Goal: Information Seeking & Learning: Learn about a topic

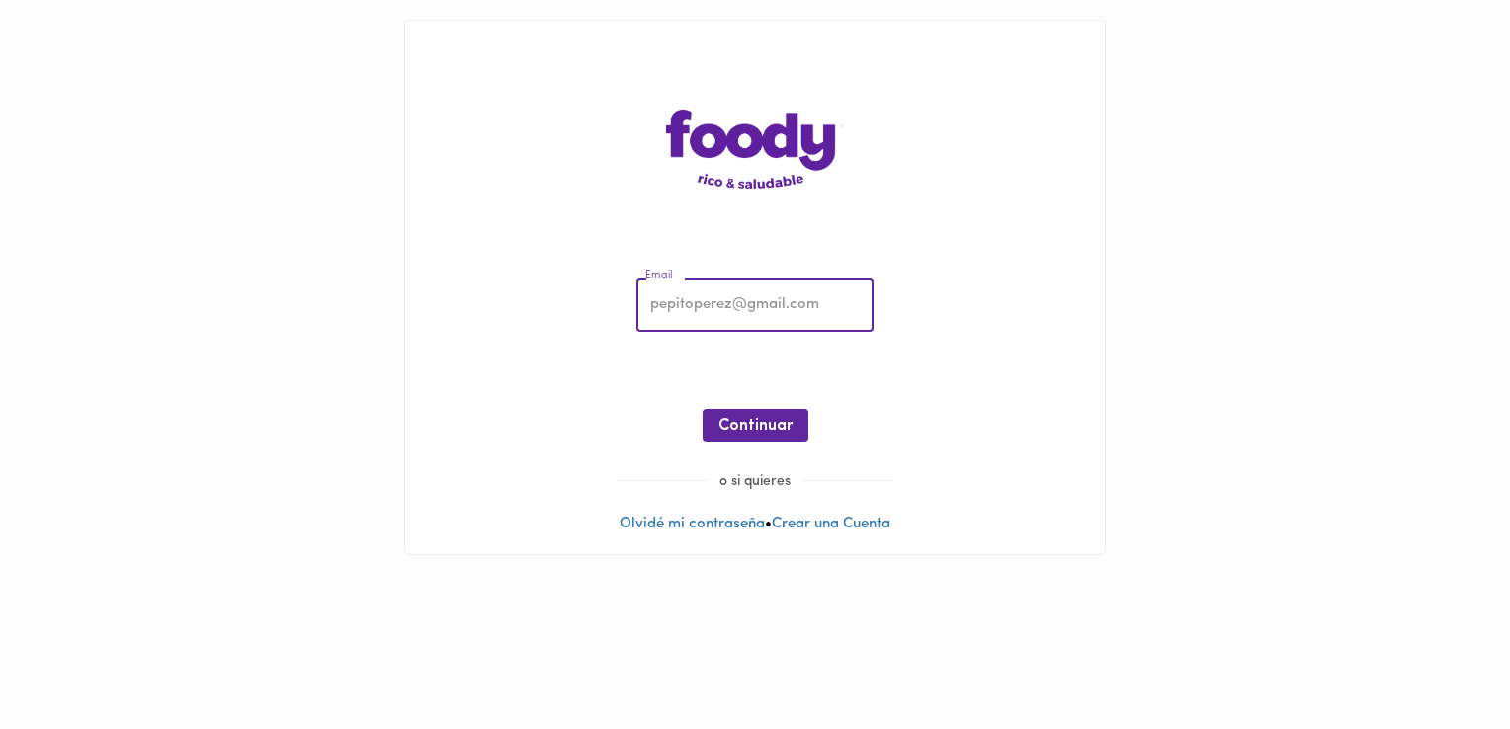
click at [692, 309] on input "email" at bounding box center [754, 306] width 237 height 54
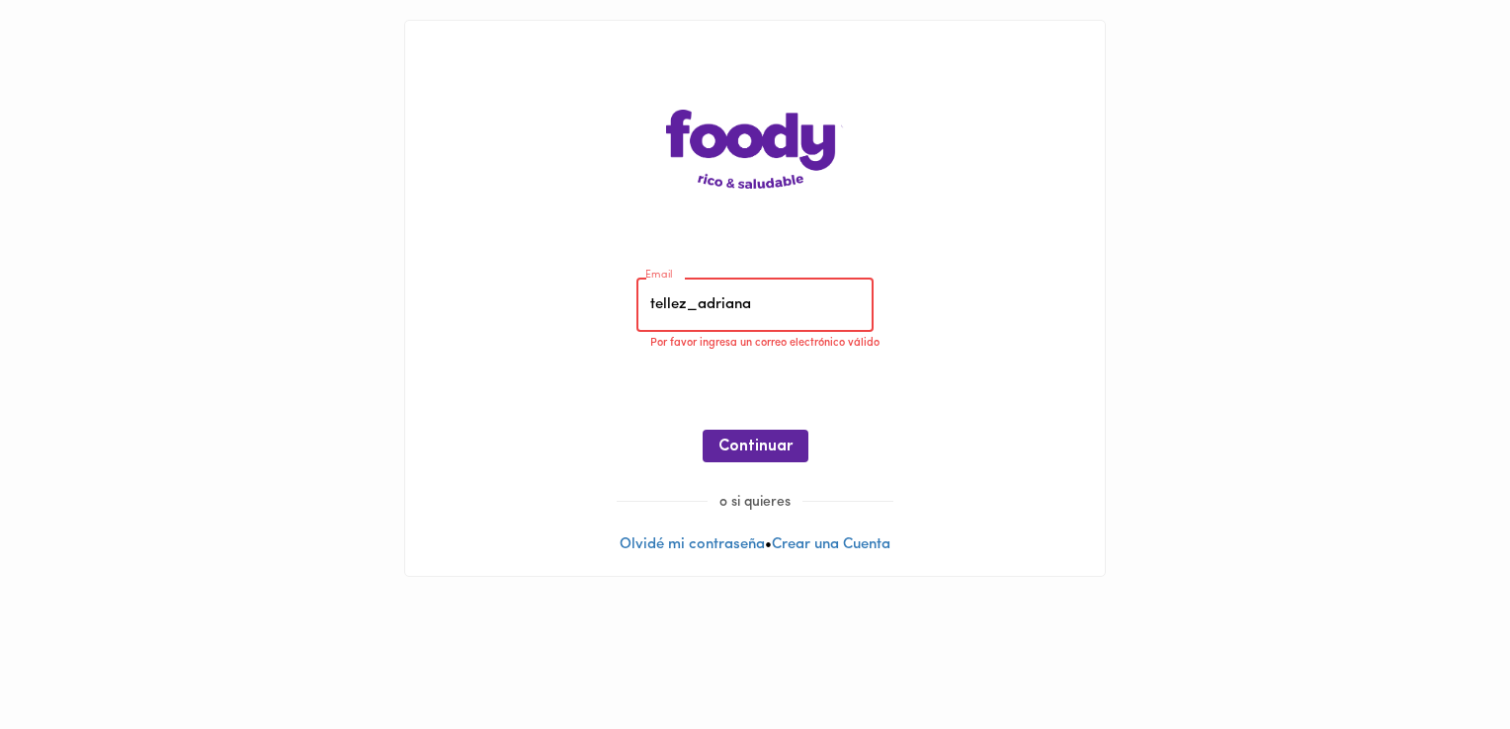
type input "tellez_adriana@hotmail.com"
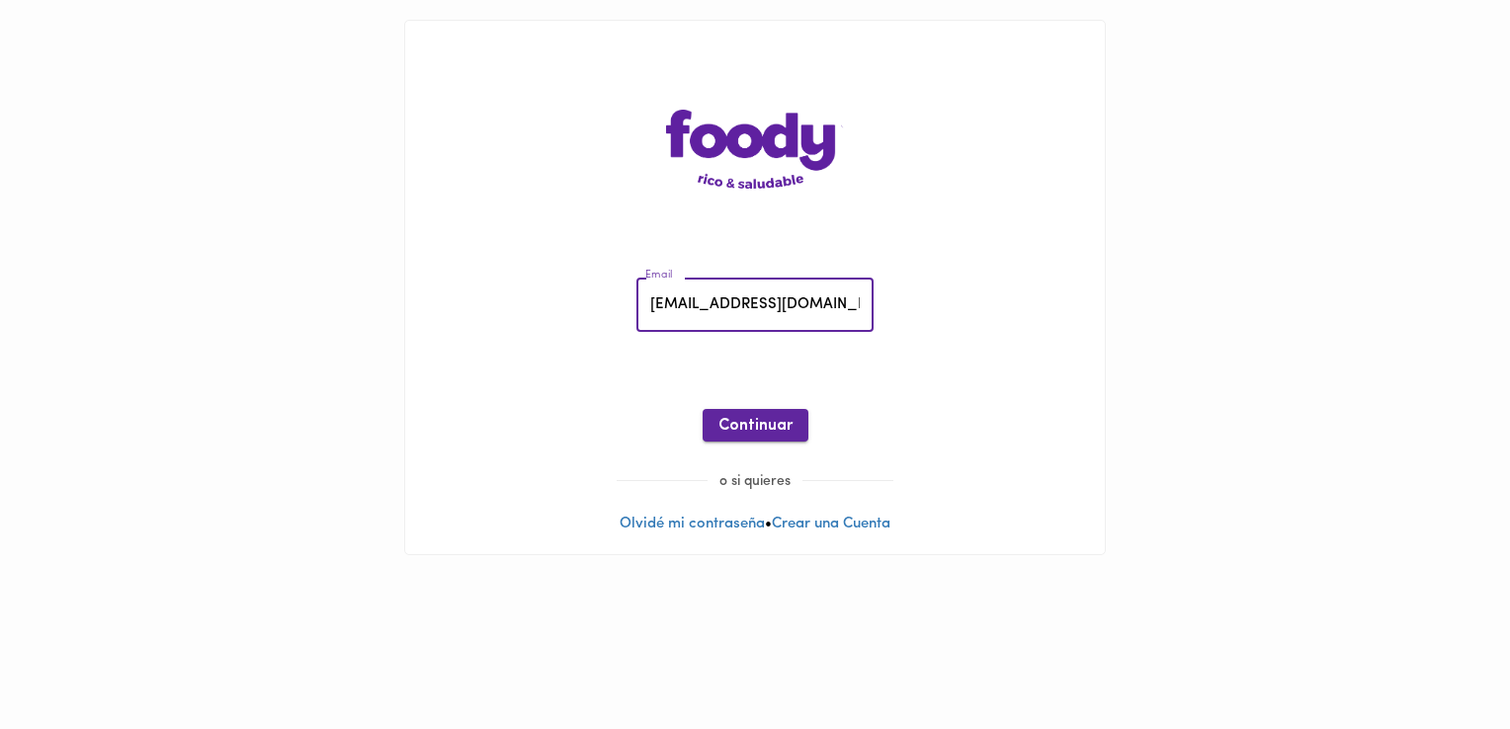
click at [746, 428] on span "Continuar" at bounding box center [755, 426] width 74 height 19
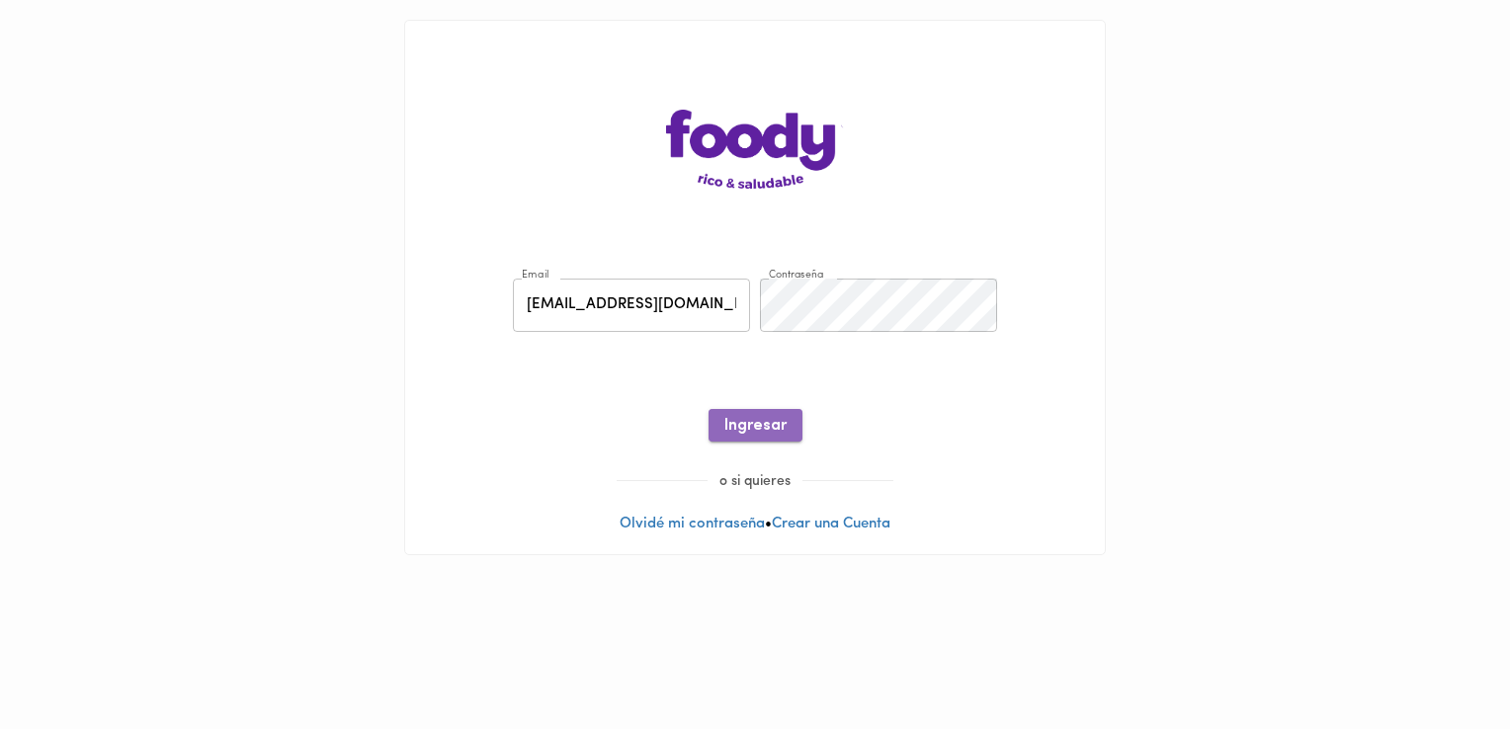
click at [753, 417] on span "Ingresar" at bounding box center [755, 426] width 62 height 19
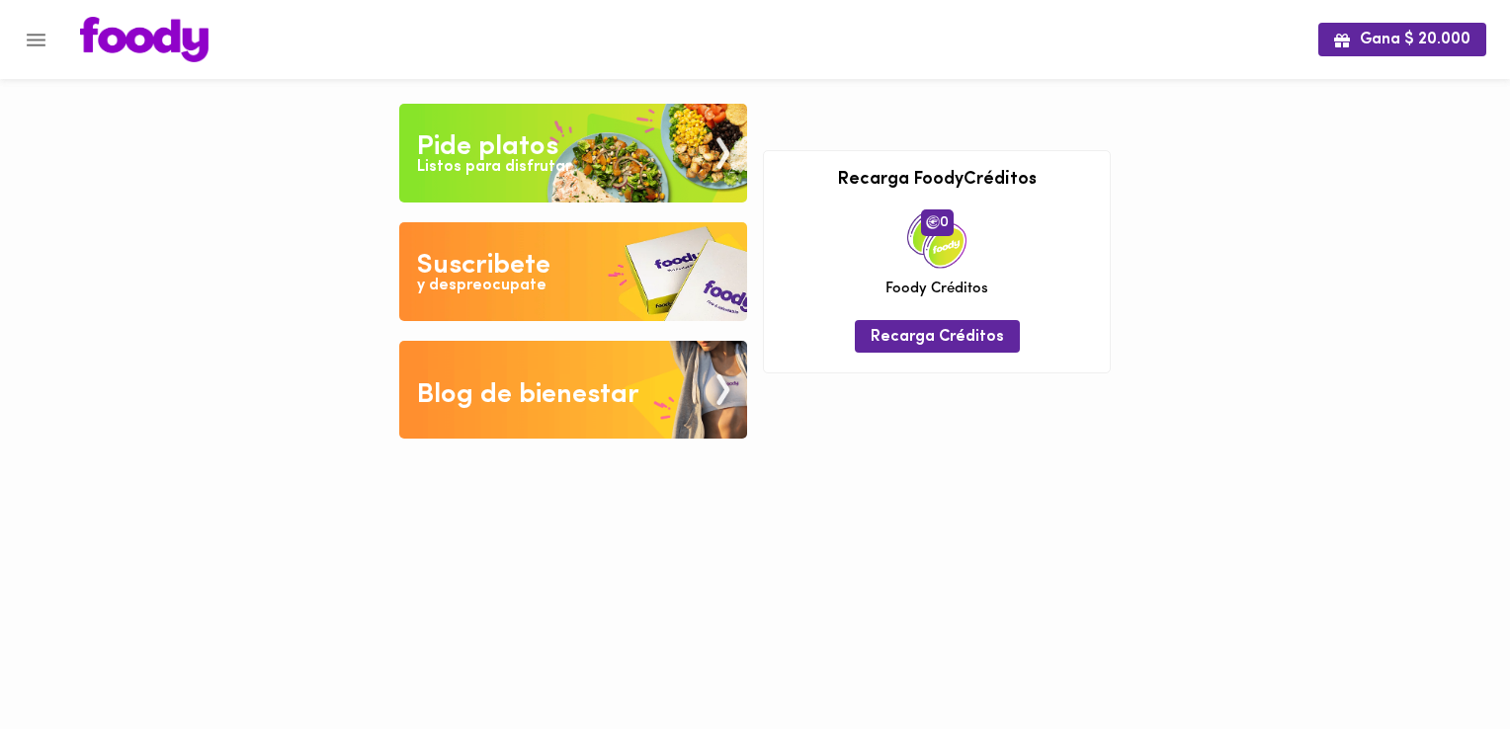
click at [504, 385] on div "Blog de bienestar" at bounding box center [528, 395] width 222 height 40
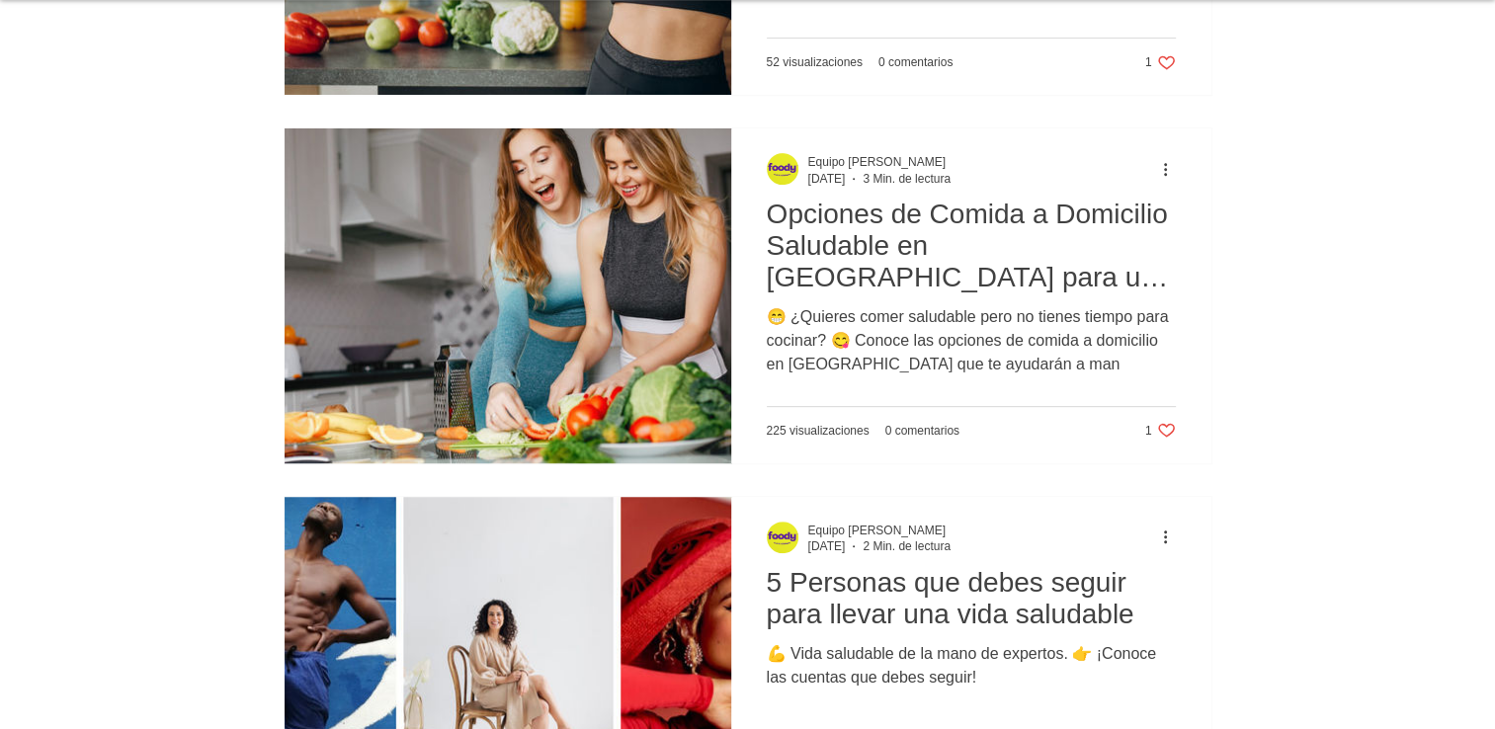
scroll to position [790, 0]
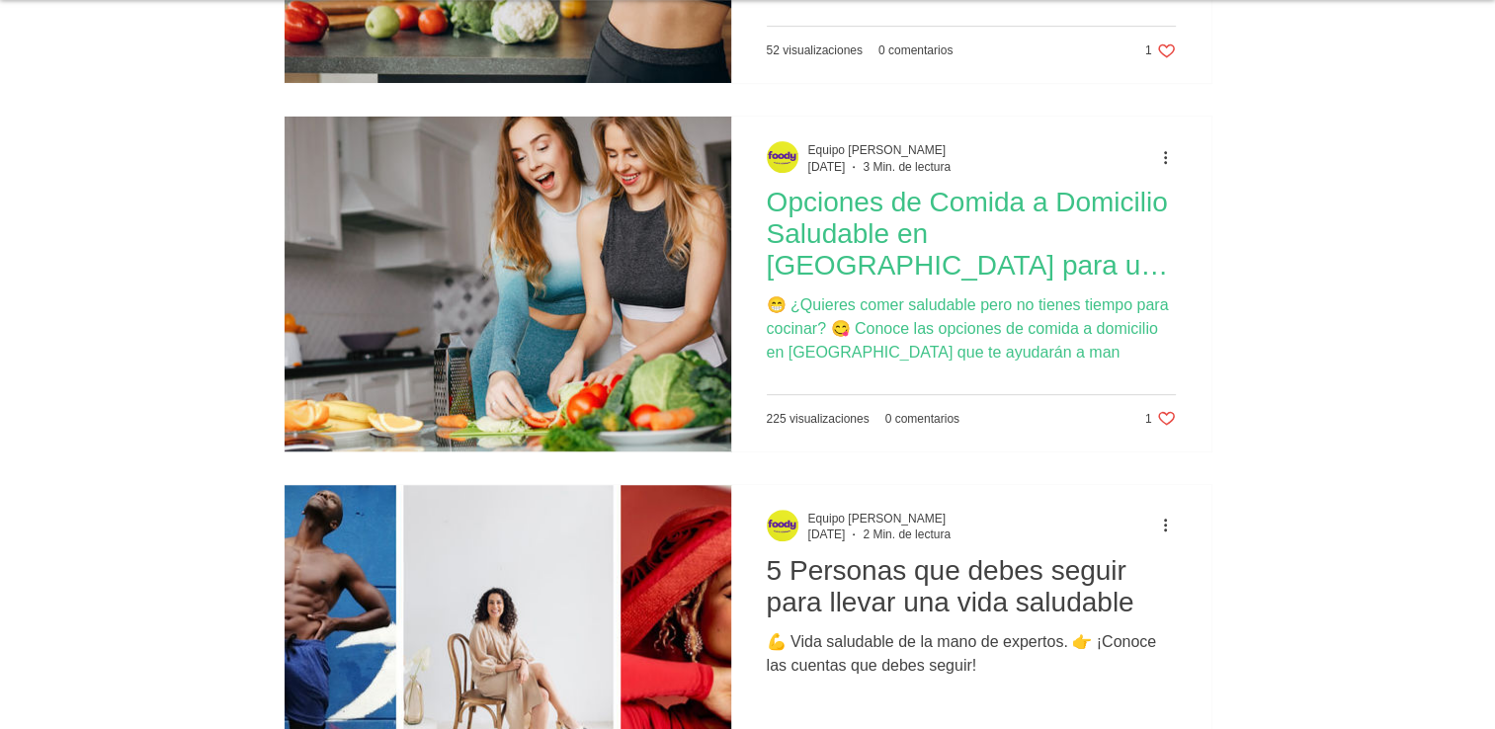
click at [929, 333] on div "😁 ¿Quieres comer saludable pero no tienes tiempo para cocinar? 😋 Conoce las opc…" at bounding box center [971, 328] width 409 height 71
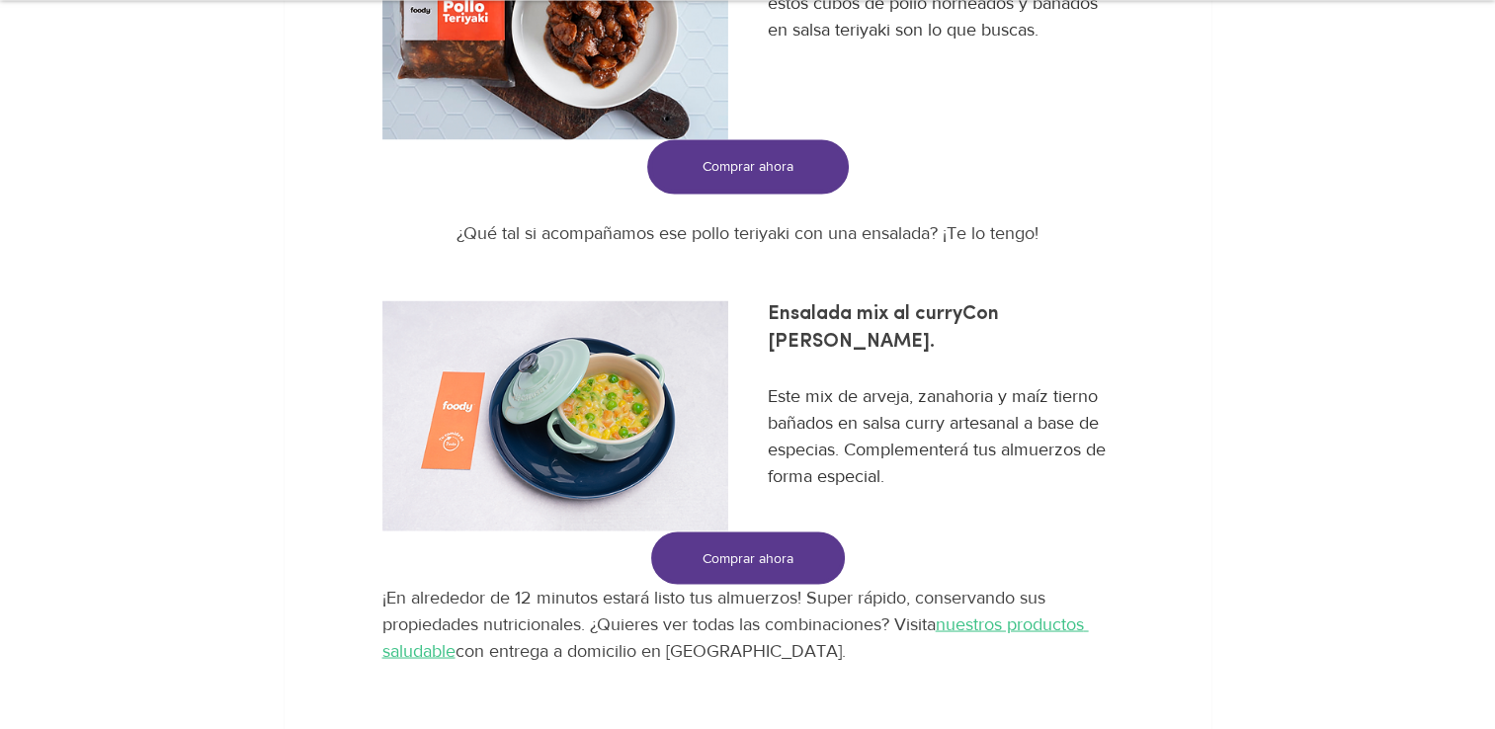
scroll to position [3754, 0]
